Goal: Transaction & Acquisition: Book appointment/travel/reservation

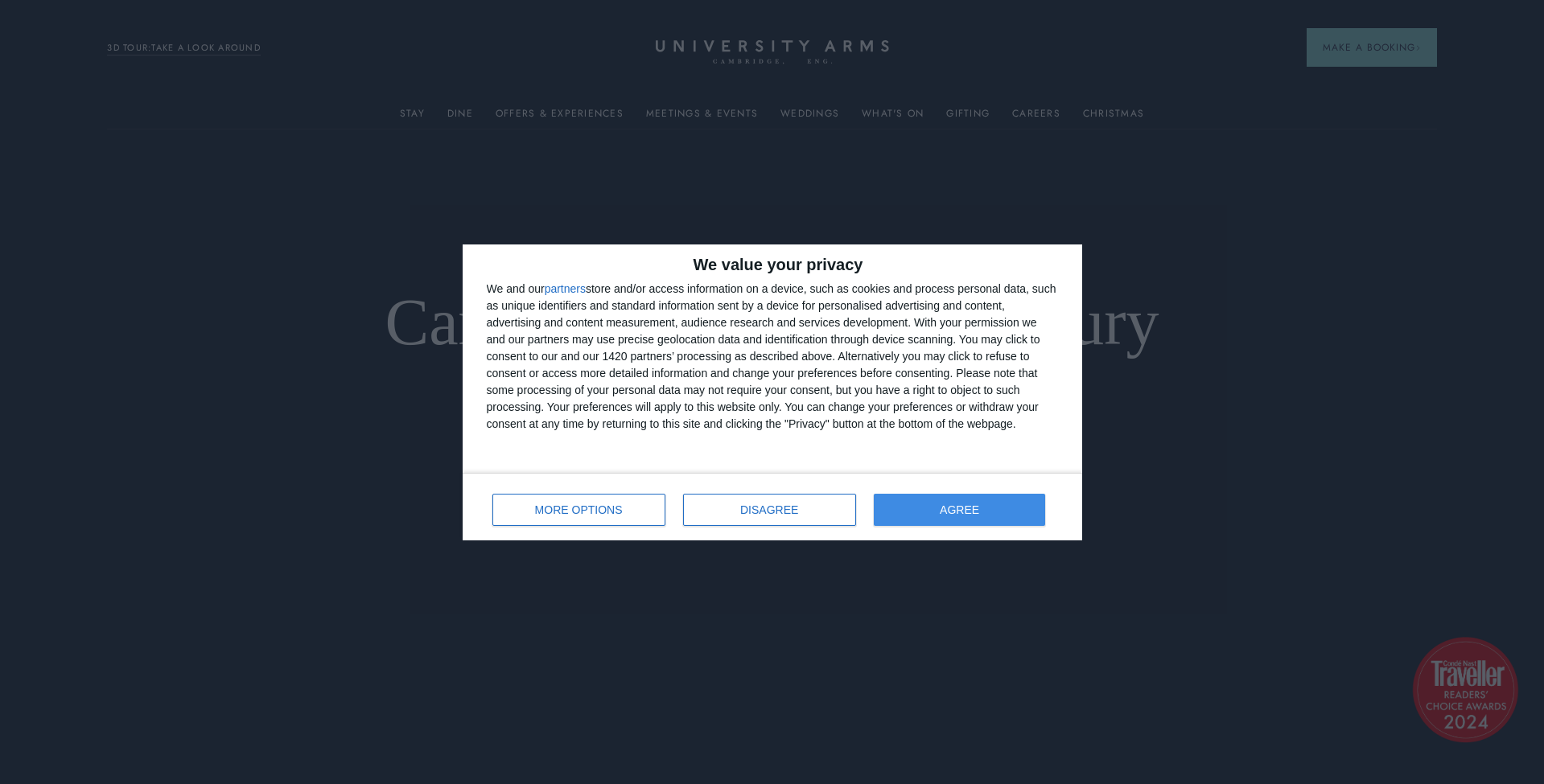
click at [962, 505] on span "AGREE" at bounding box center [959, 509] width 39 height 11
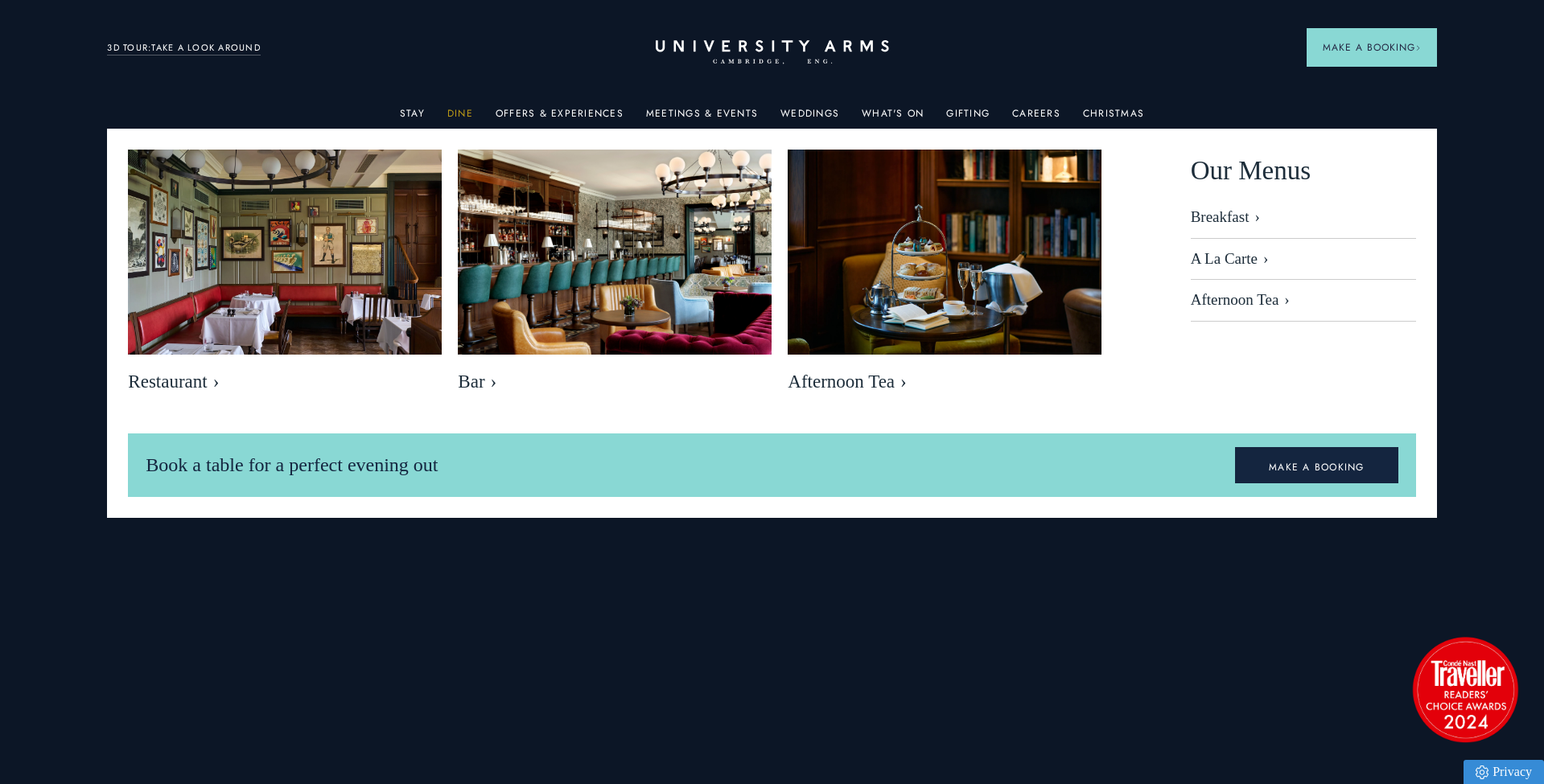
click at [474, 113] on link "Dine" at bounding box center [461, 118] width 26 height 21
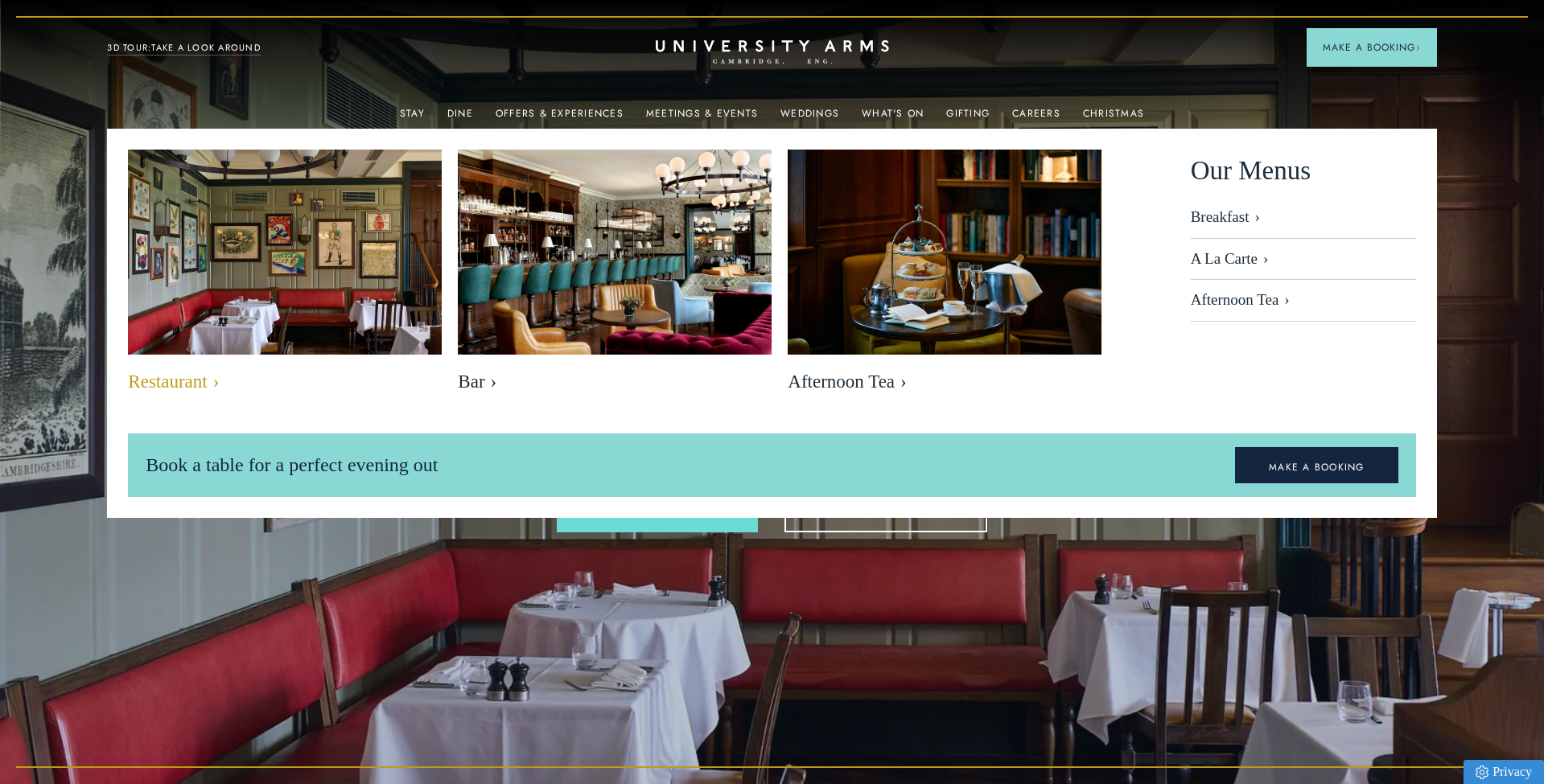
click at [282, 254] on img at bounding box center [286, 254] width 362 height 241
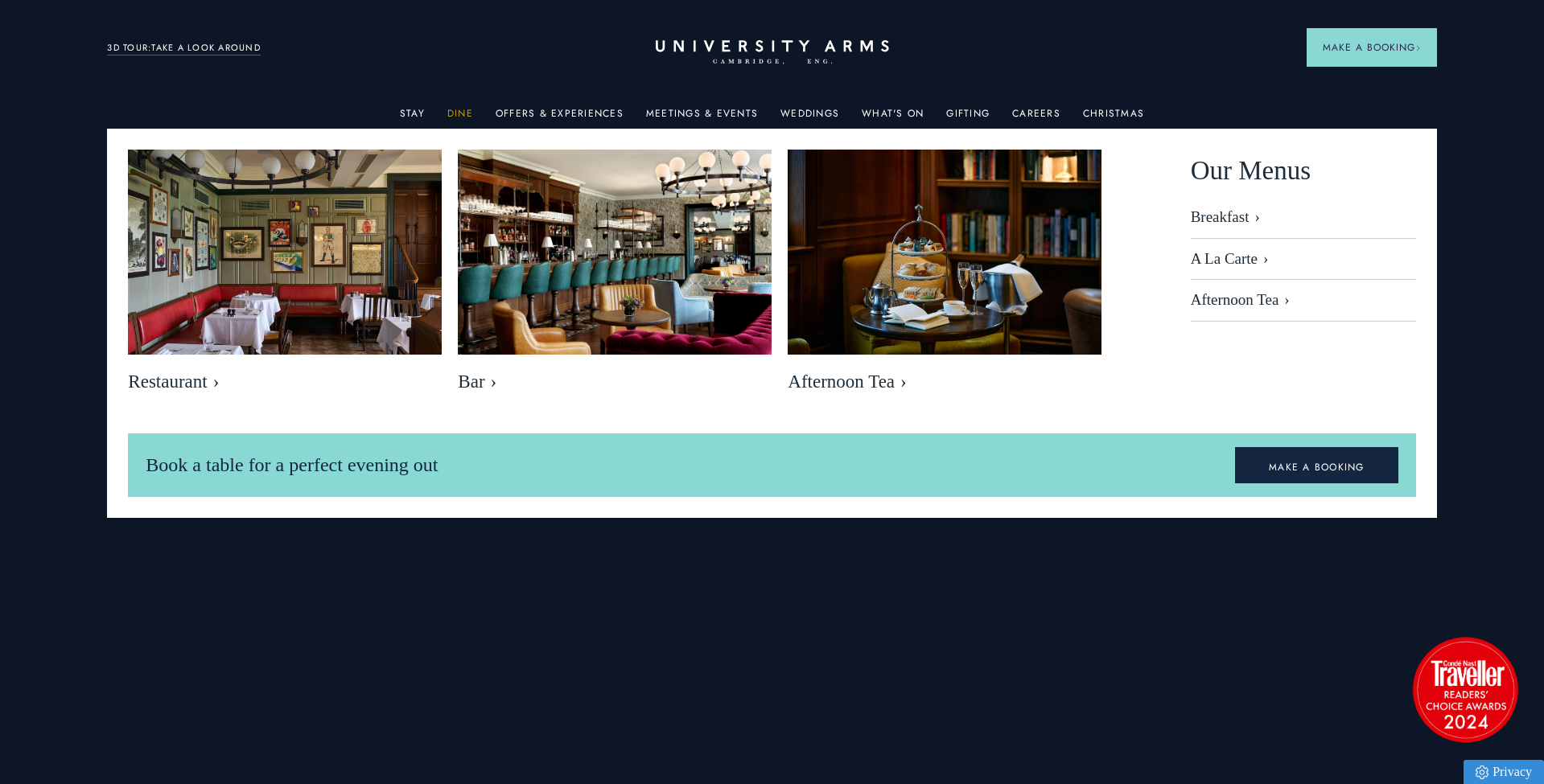
click at [465, 110] on link "Dine" at bounding box center [461, 118] width 26 height 21
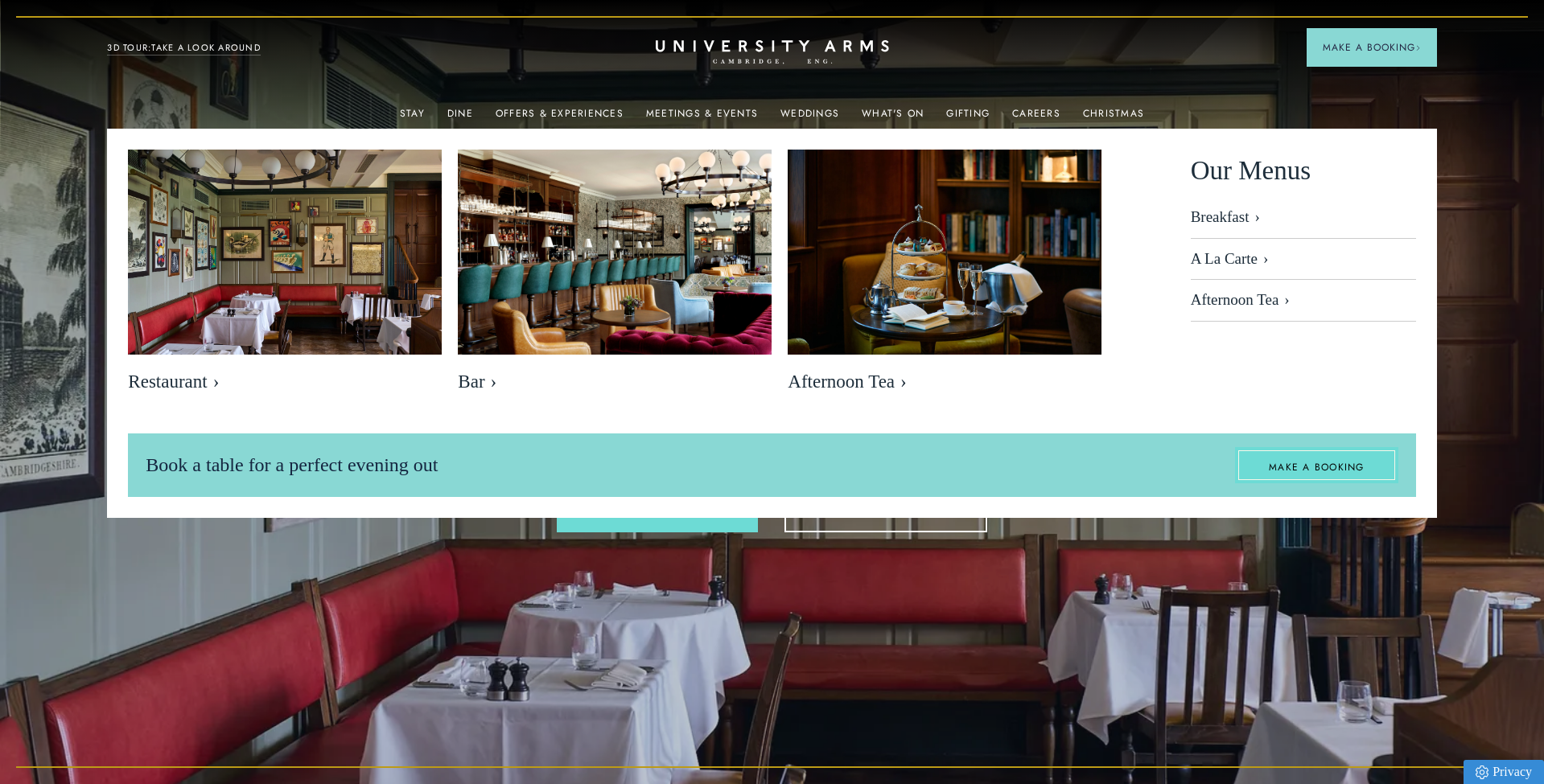
click at [1325, 464] on link "MAKE A BOOKING" at bounding box center [1316, 465] width 163 height 37
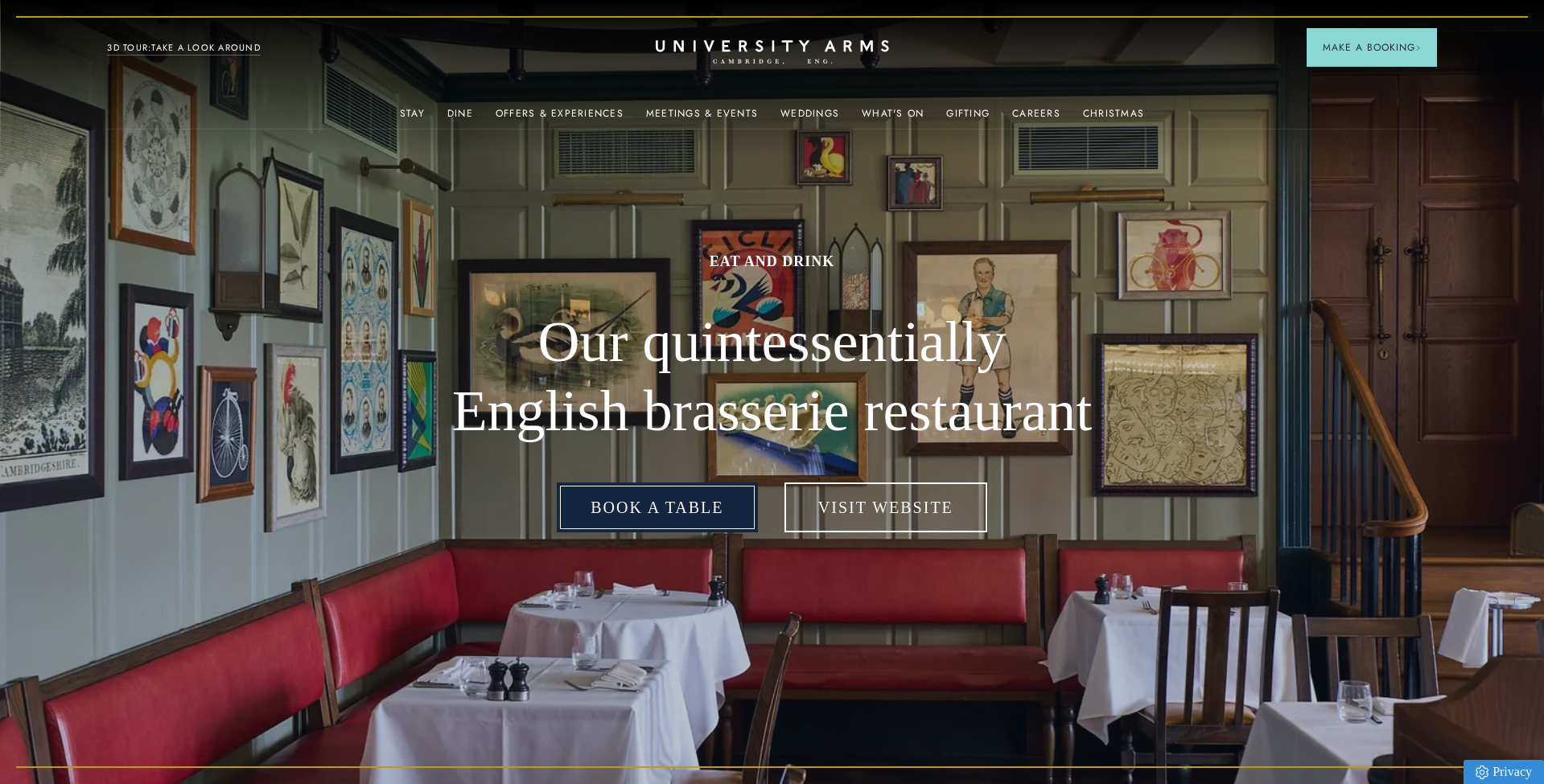
click at [722, 499] on link "Book a table" at bounding box center [657, 507] width 201 height 50
click at [660, 510] on link "Book a table" at bounding box center [657, 507] width 201 height 50
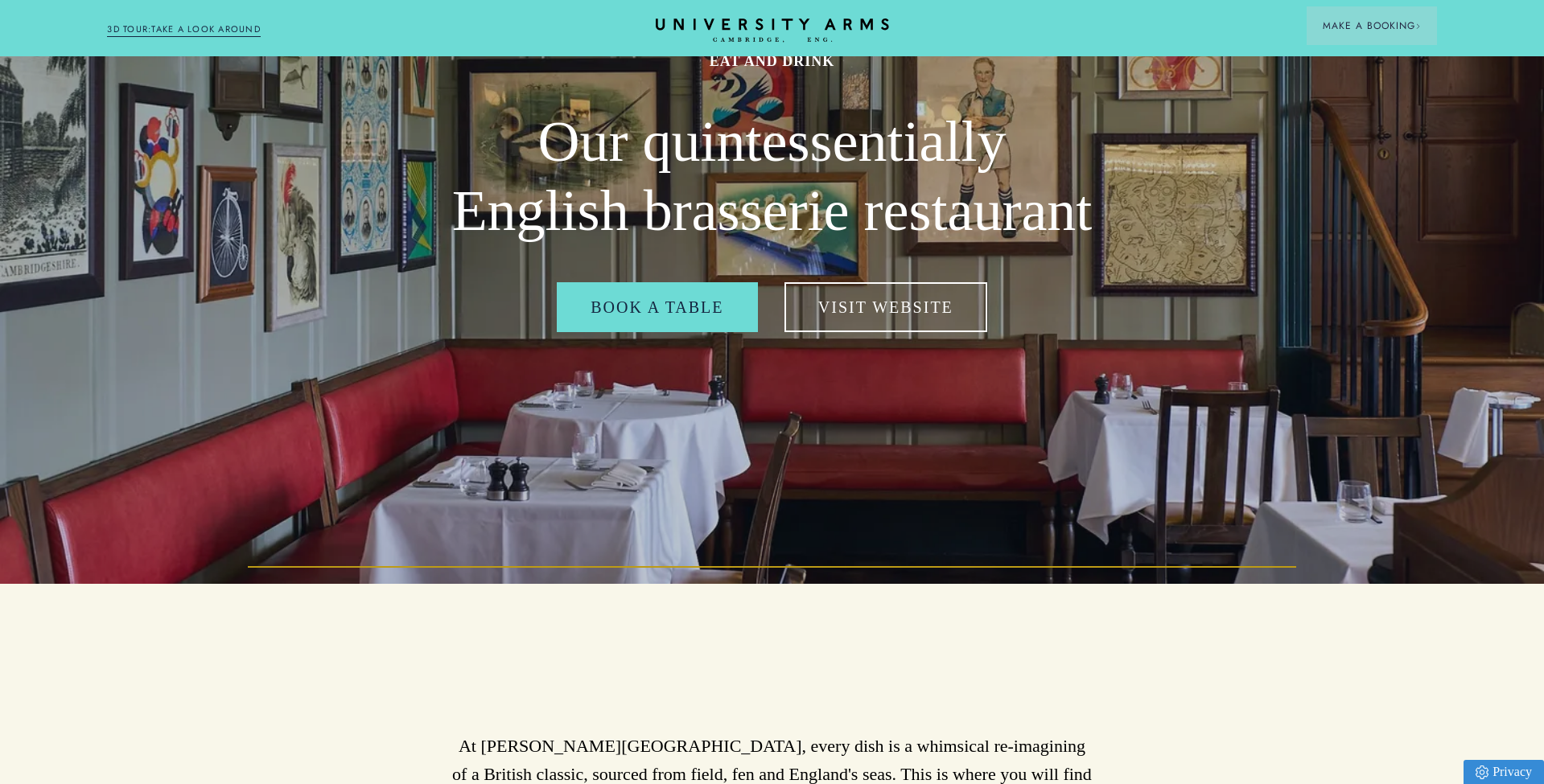
scroll to position [185, 0]
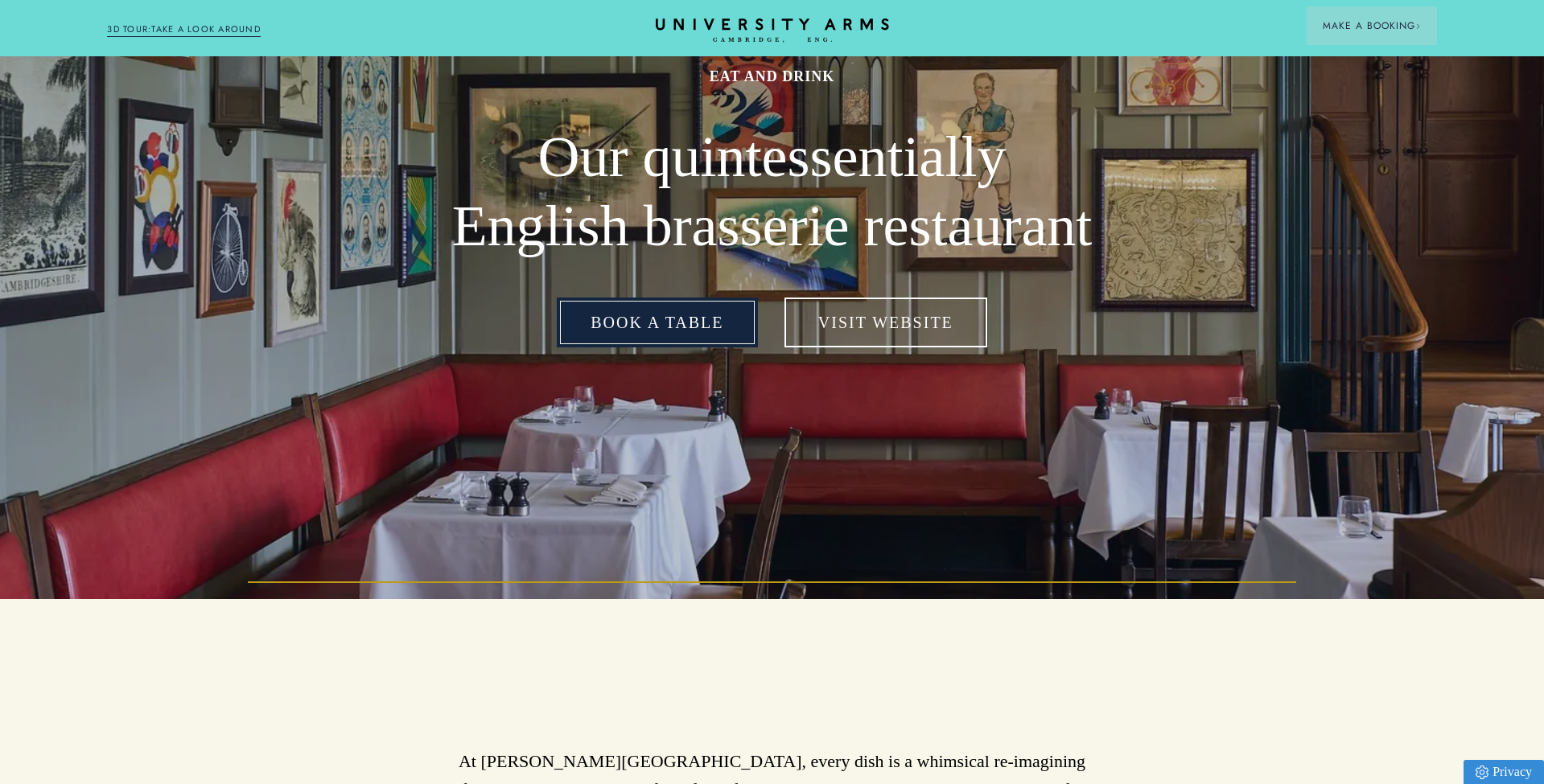
click at [659, 319] on link "Book a table" at bounding box center [657, 323] width 201 height 50
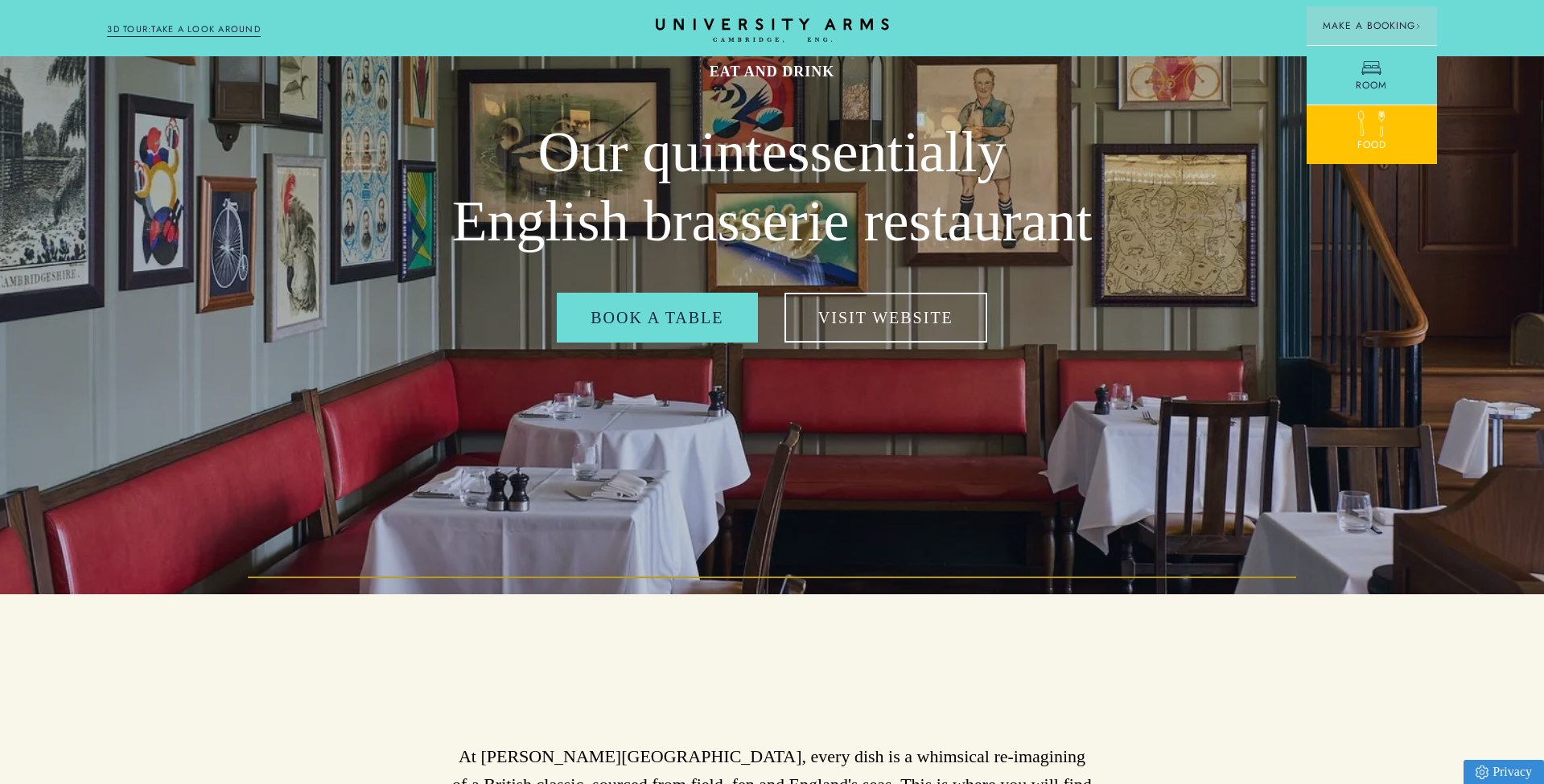
click at [1354, 141] on link "Food" at bounding box center [1372, 135] width 130 height 60
